Goal: Navigation & Orientation: Find specific page/section

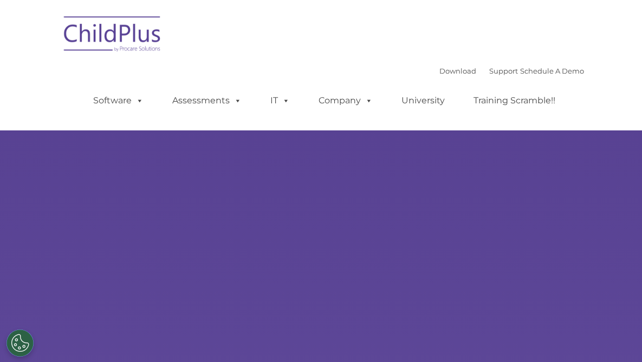
select select "MEDIUM"
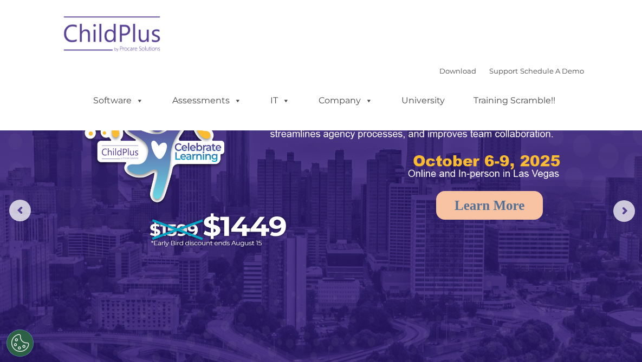
click at [58, 40] on img at bounding box center [112, 36] width 108 height 54
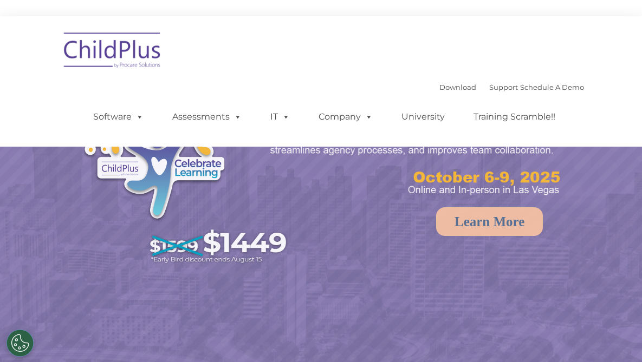
select select "MEDIUM"
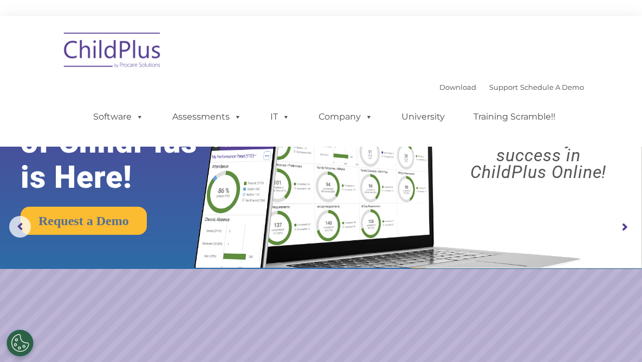
drag, startPoint x: 639, startPoint y: 0, endPoint x: 337, endPoint y: 42, distance: 305.0
click at [337, 95] on ul "Software ChildPlus: The original and most widely-used Head Start data managemen…" at bounding box center [327, 116] width 512 height 43
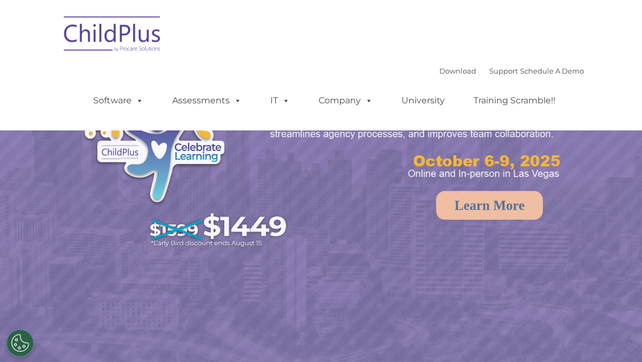
select select "MEDIUM"
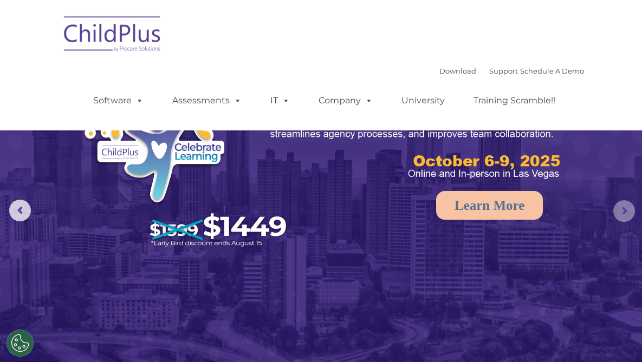
click at [624, 207] on rs-arrow at bounding box center [624, 211] width 22 height 22
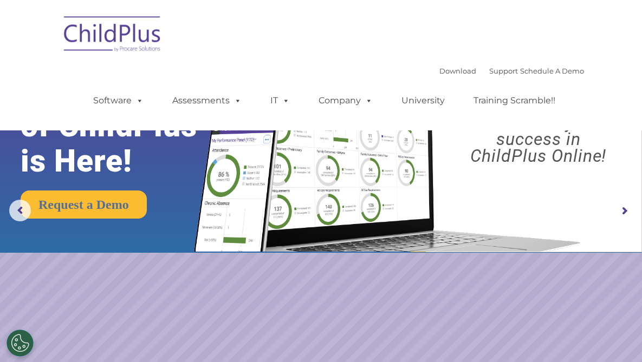
click at [73, 38] on img at bounding box center [112, 36] width 108 height 54
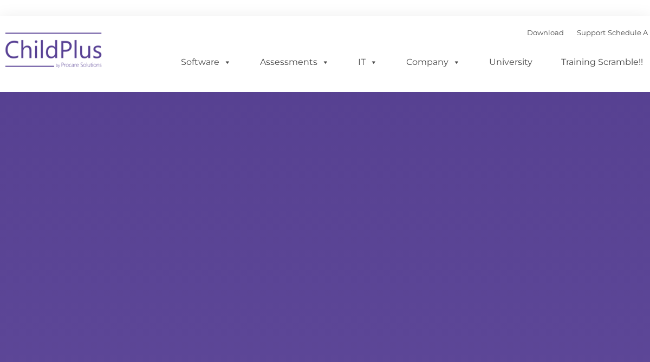
type input ""
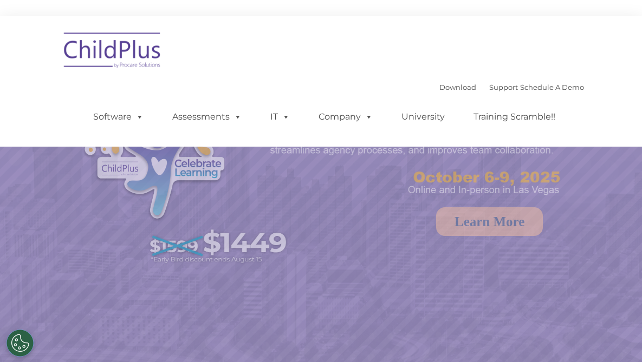
select select "MEDIUM"
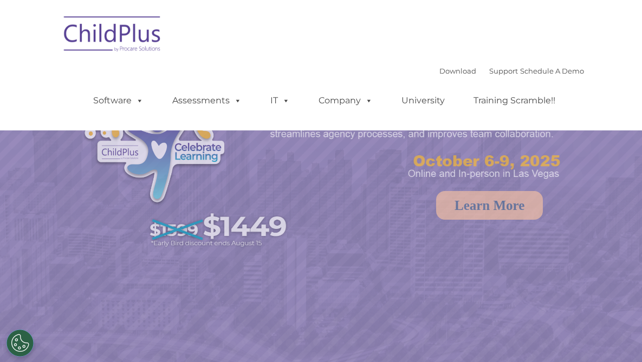
select select "MEDIUM"
